Goal: Check status: Check status

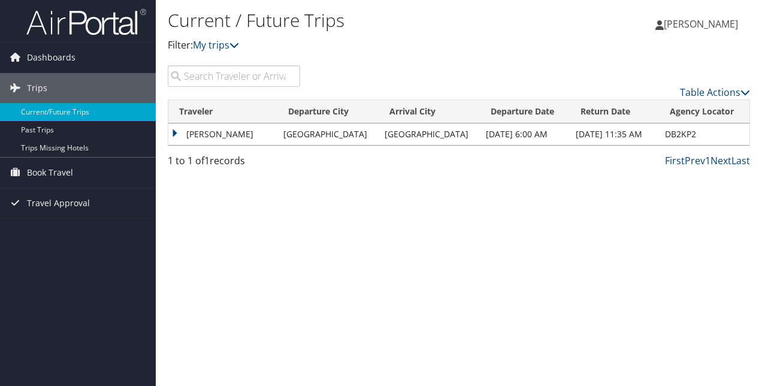
click at [230, 130] on td "[PERSON_NAME]" at bounding box center [222, 134] width 109 height 22
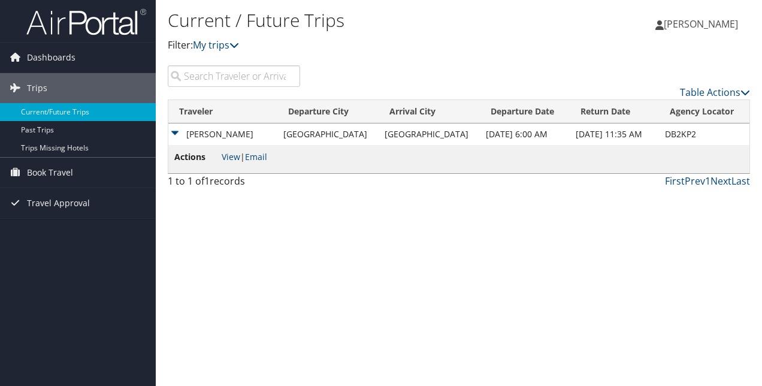
click at [230, 130] on td "[PERSON_NAME]" at bounding box center [222, 134] width 109 height 22
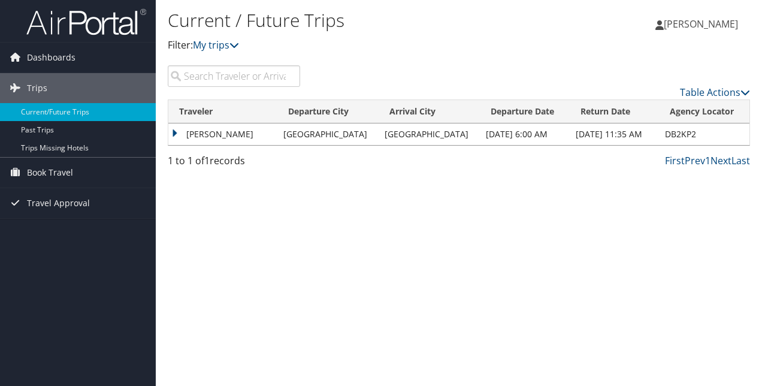
drag, startPoint x: 230, startPoint y: 130, endPoint x: 175, endPoint y: 132, distance: 54.6
click at [175, 132] on td "[PERSON_NAME]" at bounding box center [222, 134] width 109 height 22
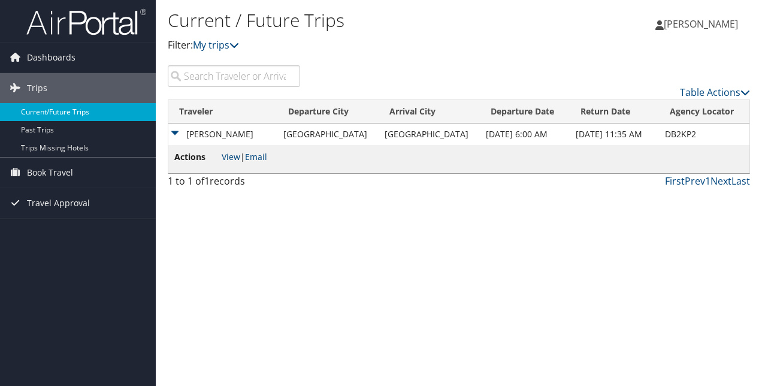
click at [65, 112] on link "Current/Future Trips" at bounding box center [78, 112] width 156 height 18
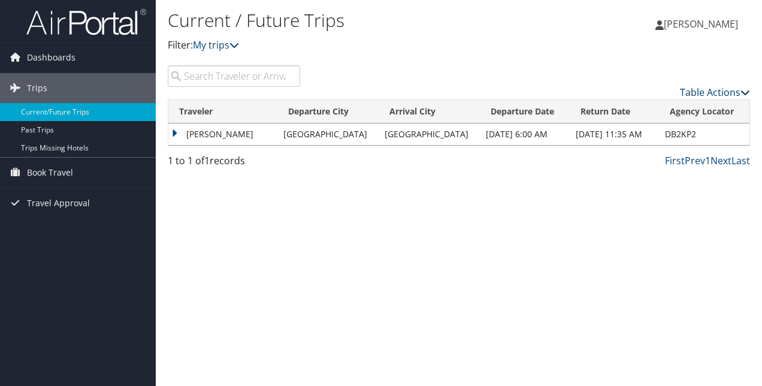
click at [744, 92] on icon at bounding box center [745, 92] width 10 height 10
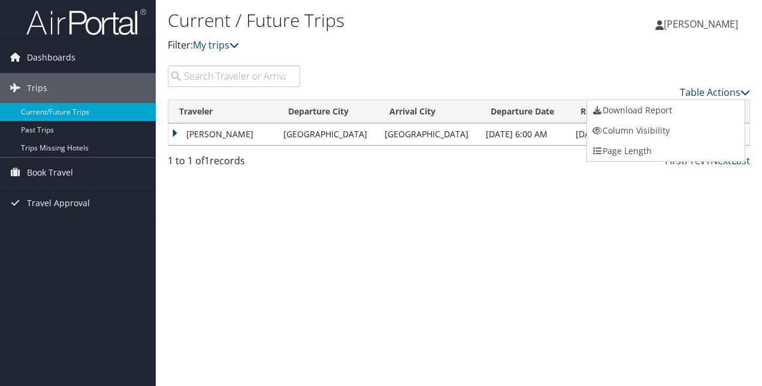
click at [673, 49] on div at bounding box center [381, 193] width 762 height 386
